Goal: Book appointment/travel/reservation

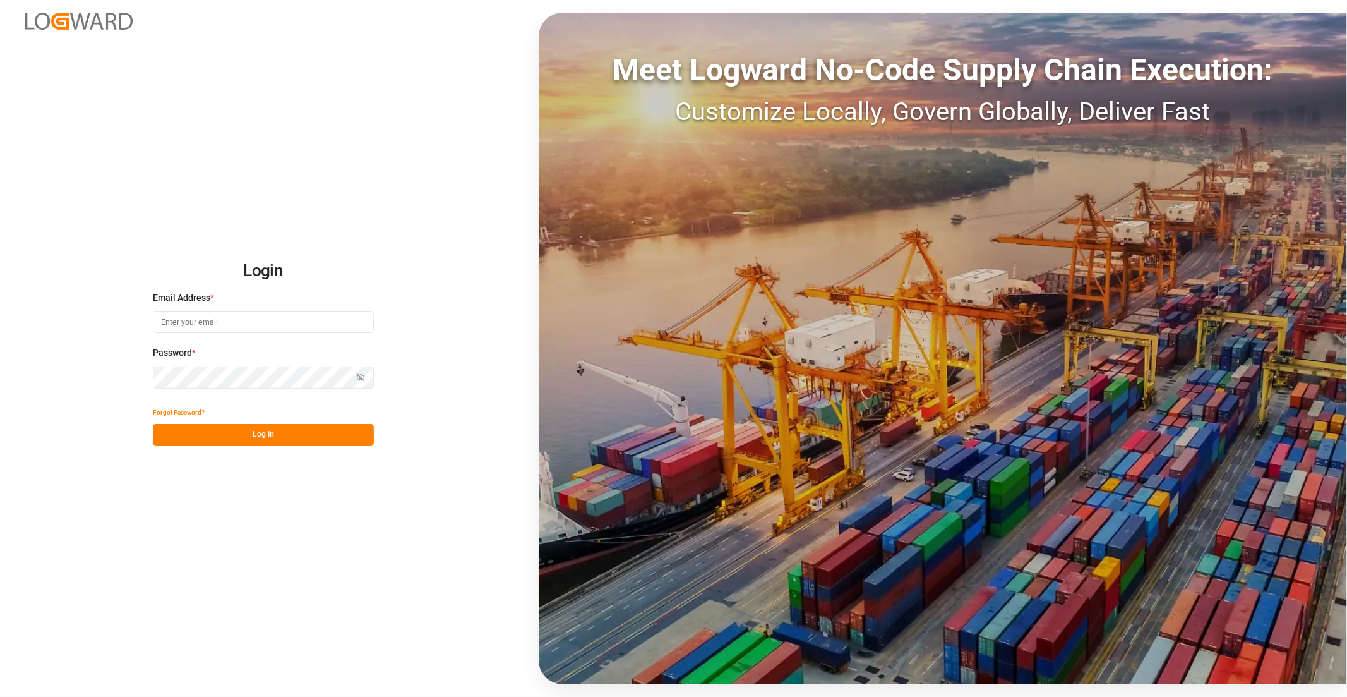
type input "[EMAIL_ADDRESS][DOMAIN_NAME]"
click at [236, 445] on button "Log In" at bounding box center [263, 435] width 221 height 22
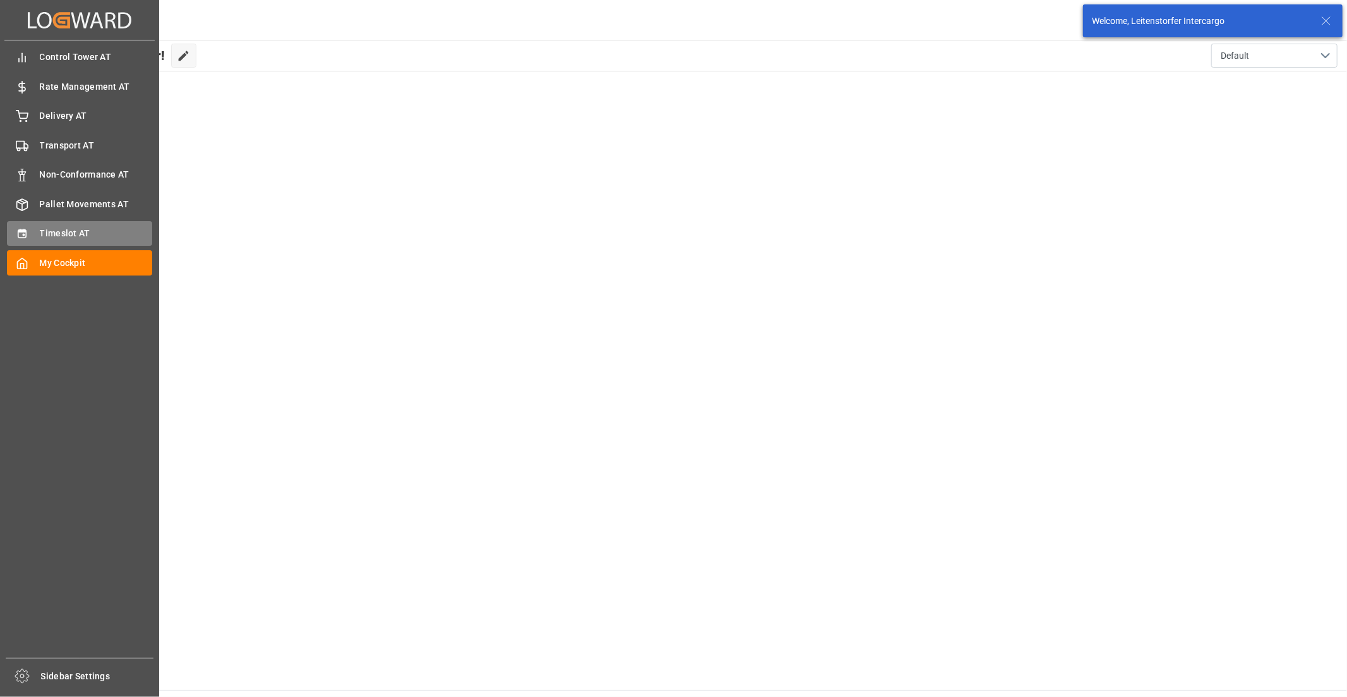
click at [16, 230] on icon at bounding box center [22, 233] width 13 height 13
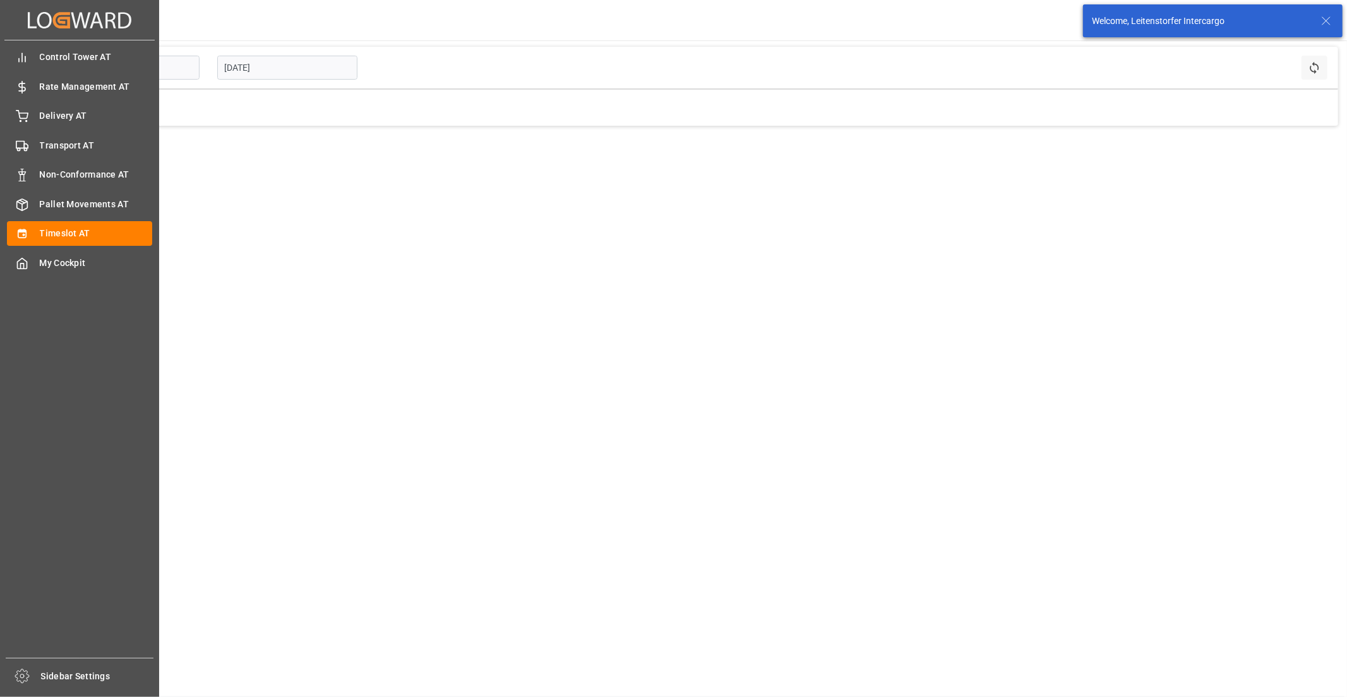
type input "Inbound AT"
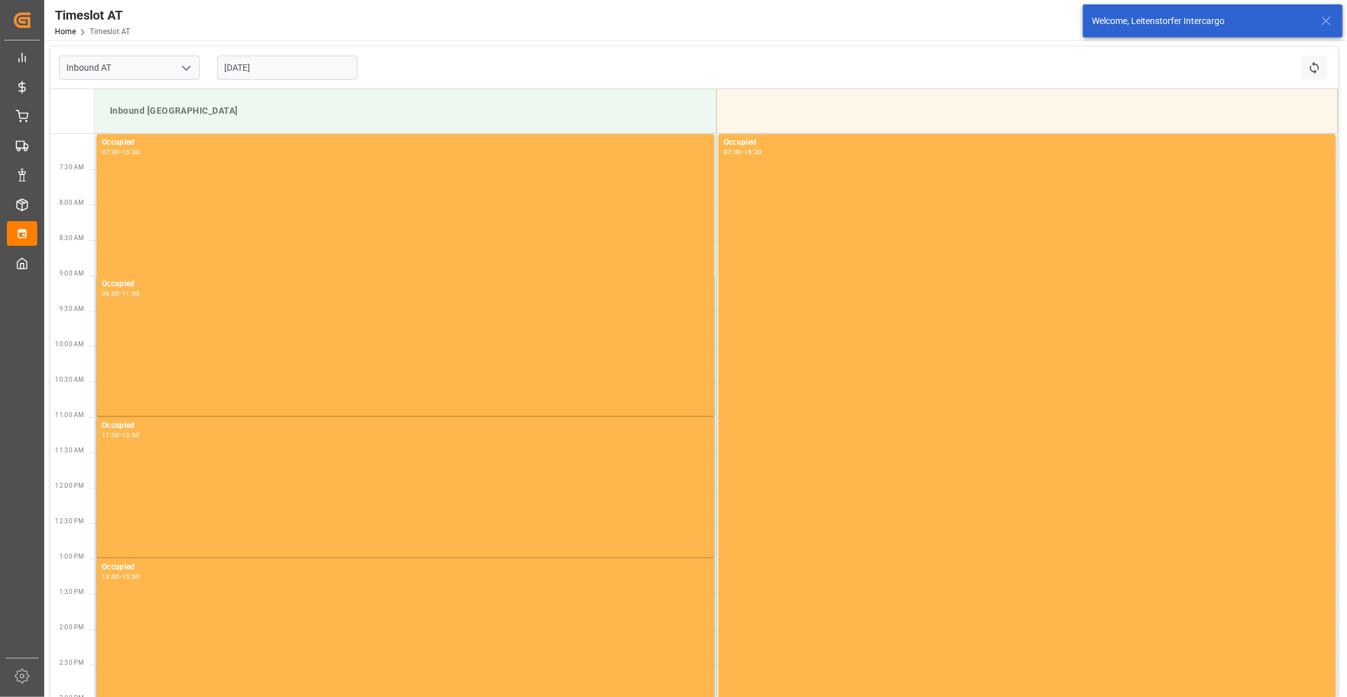
click at [301, 75] on input "[DATE]" at bounding box center [287, 68] width 140 height 24
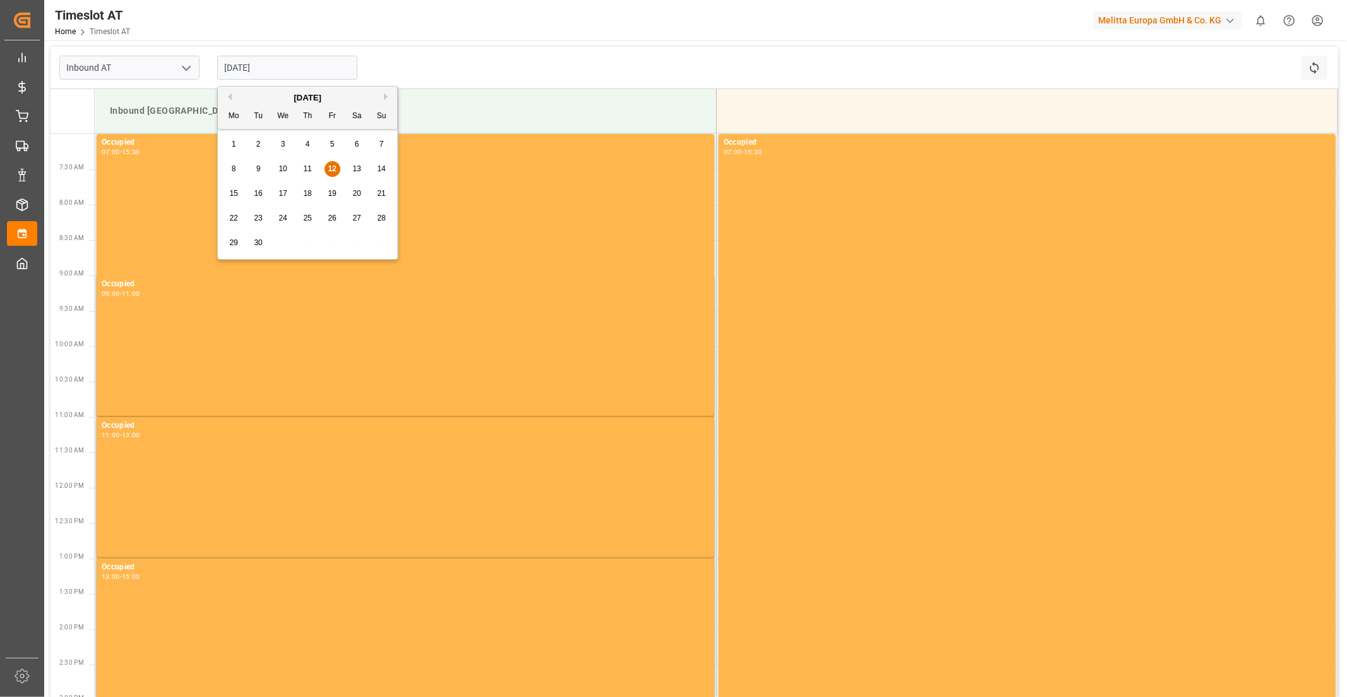
click at [236, 192] on span "15" at bounding box center [233, 193] width 8 height 9
click at [291, 72] on input "[DATE]" at bounding box center [287, 68] width 140 height 24
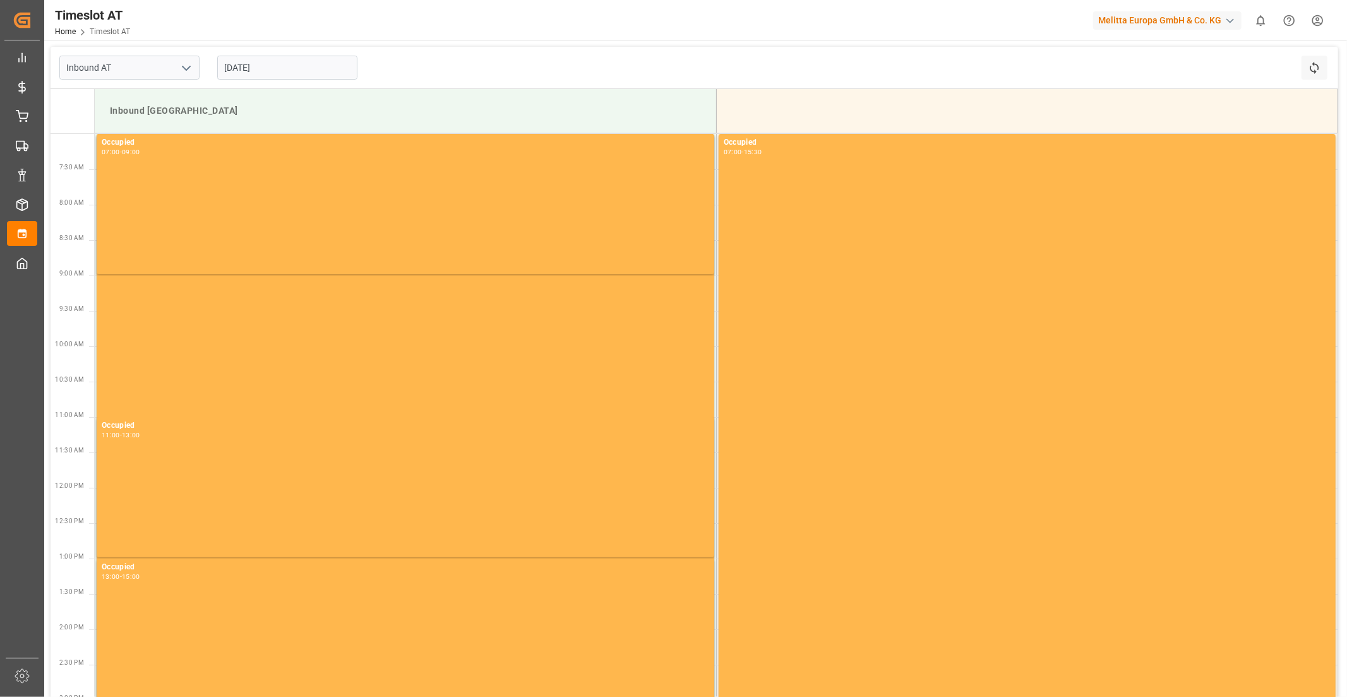
click at [542, 81] on div "Inbound AT [DATE] Refresh Time Slots" at bounding box center [695, 68] width 1288 height 42
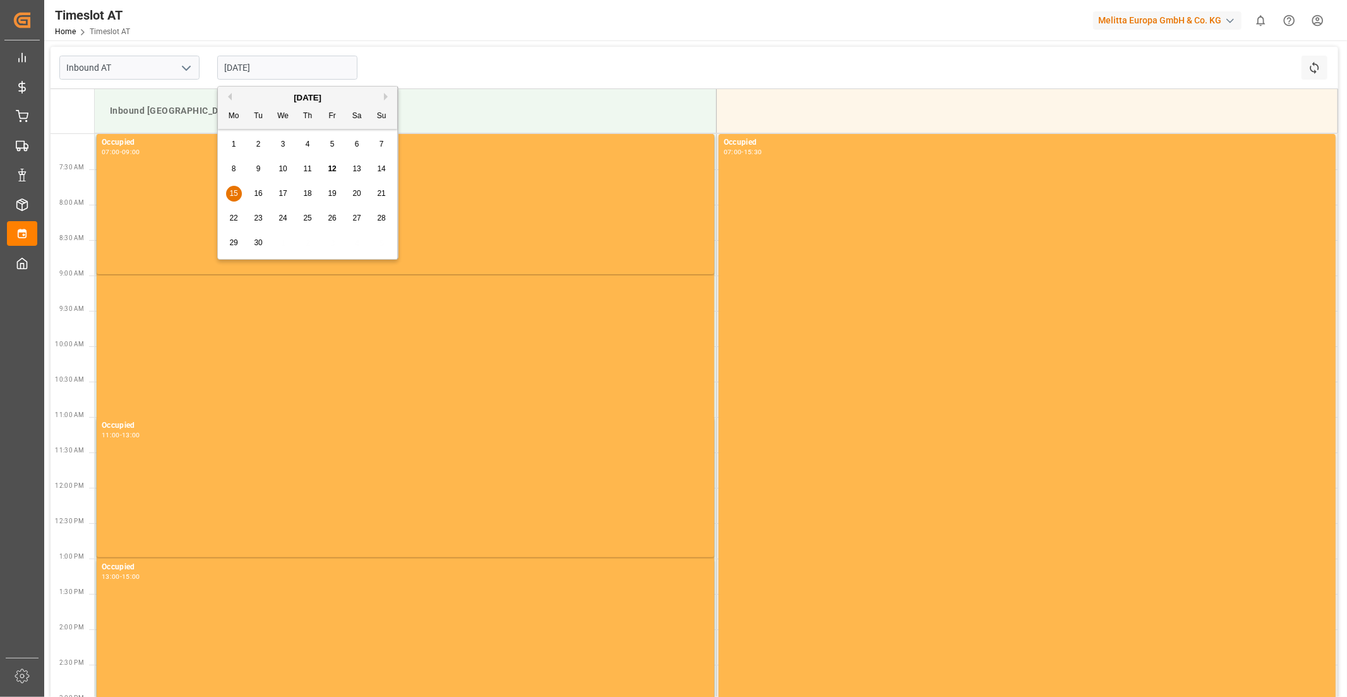
click at [244, 61] on input "[DATE]" at bounding box center [287, 68] width 140 height 24
click at [257, 193] on span "16" at bounding box center [258, 193] width 8 height 9
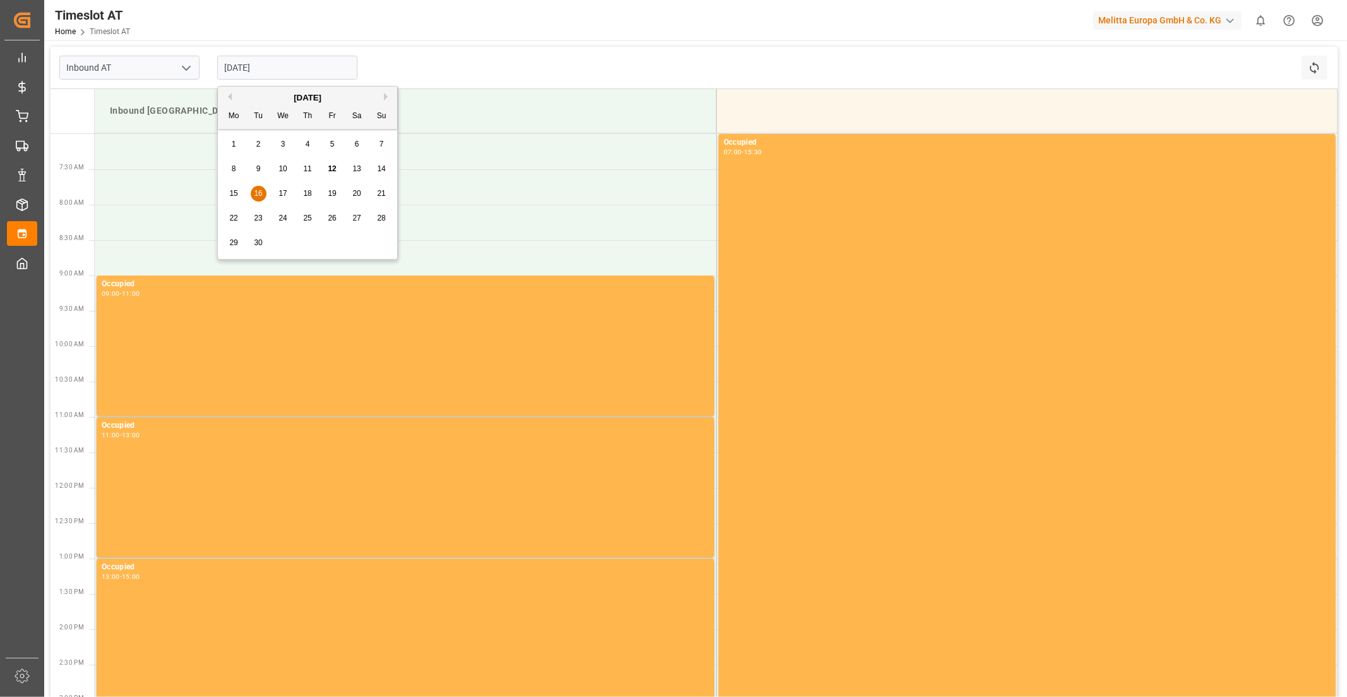
click at [224, 71] on input "[DATE]" at bounding box center [287, 68] width 140 height 24
click at [238, 189] on div "15" at bounding box center [234, 193] width 16 height 15
type input "[DATE]"
